Goal: Task Accomplishment & Management: Manage account settings

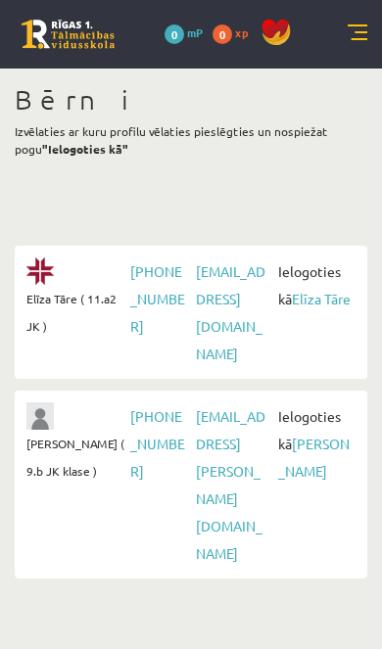
click at [296, 307] on link "Elīza Tāre" at bounding box center [321, 299] width 59 height 18
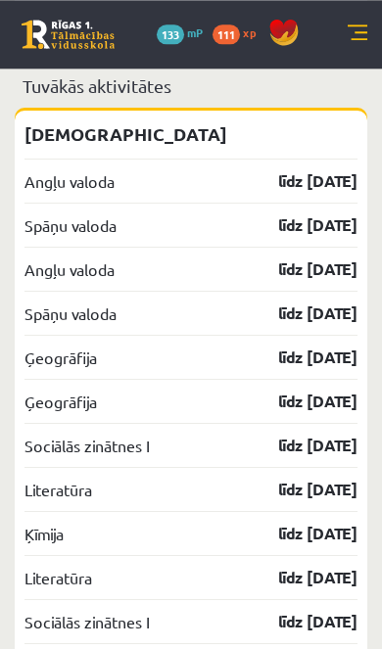
scroll to position [2059, 0]
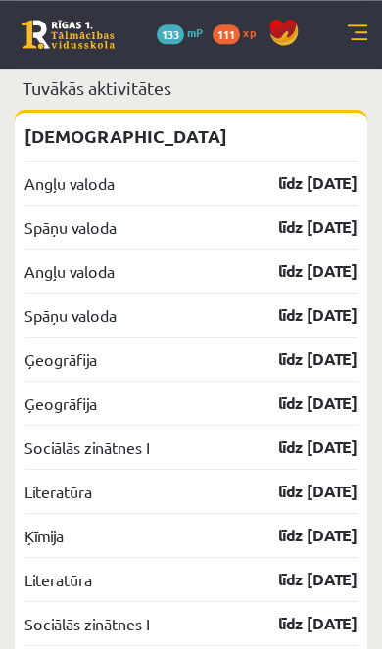
click at [74, 239] on link "Spāņu valoda" at bounding box center [70, 227] width 92 height 24
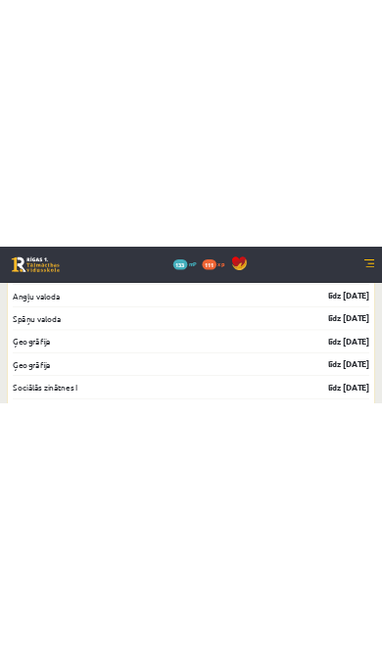
scroll to position [2104, 0]
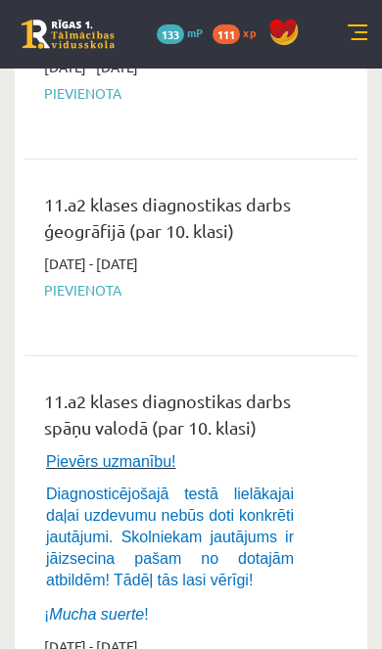
scroll to position [325, 0]
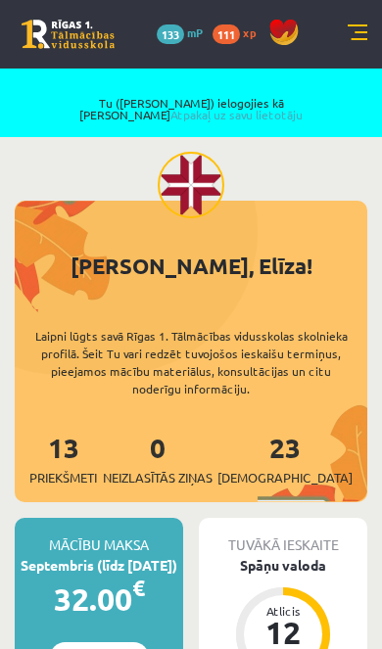
click at [303, 107] on link "Atpakaļ uz savu lietotāju" at bounding box center [236, 115] width 132 height 16
